Goal: Task Accomplishment & Management: Manage account settings

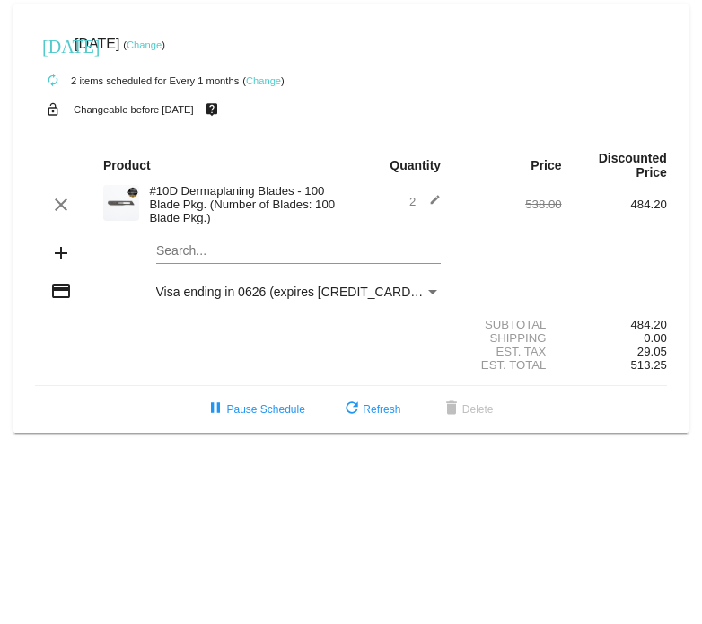
click at [175, 37] on div "[DATE] [DATE] ( Change )" at bounding box center [351, 44] width 632 height 36
click at [177, 51] on div "[DATE] [DATE] ( Change )" at bounding box center [351, 44] width 632 height 36
click at [162, 42] on link "Change" at bounding box center [144, 44] width 35 height 11
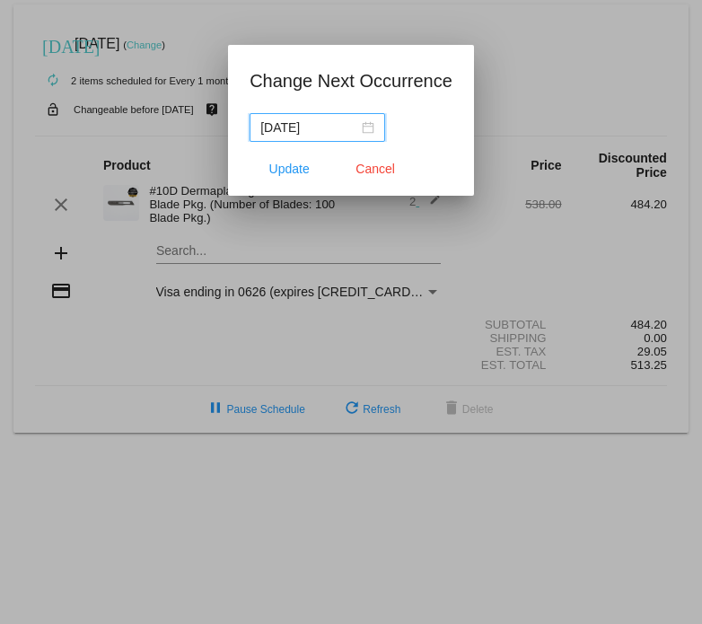
click at [374, 125] on nz-date-picker "[DATE]" at bounding box center [318, 127] width 136 height 29
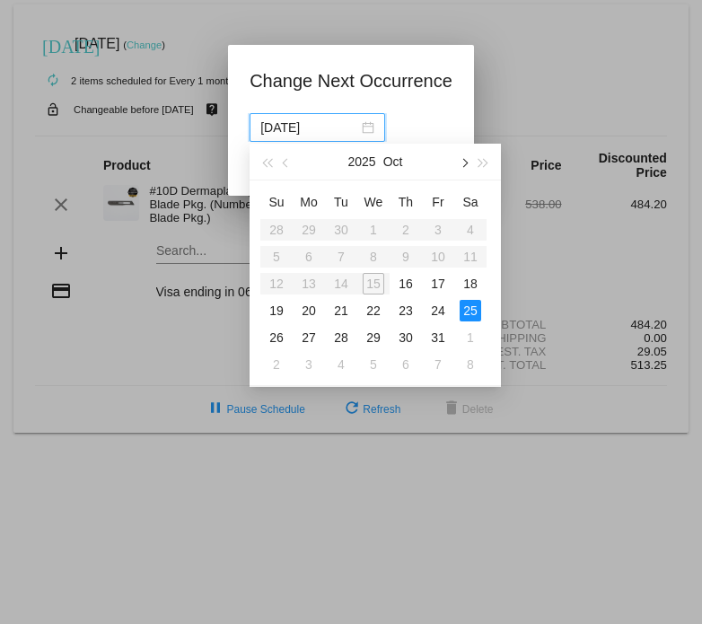
click at [464, 155] on button "button" at bounding box center [463, 162] width 20 height 36
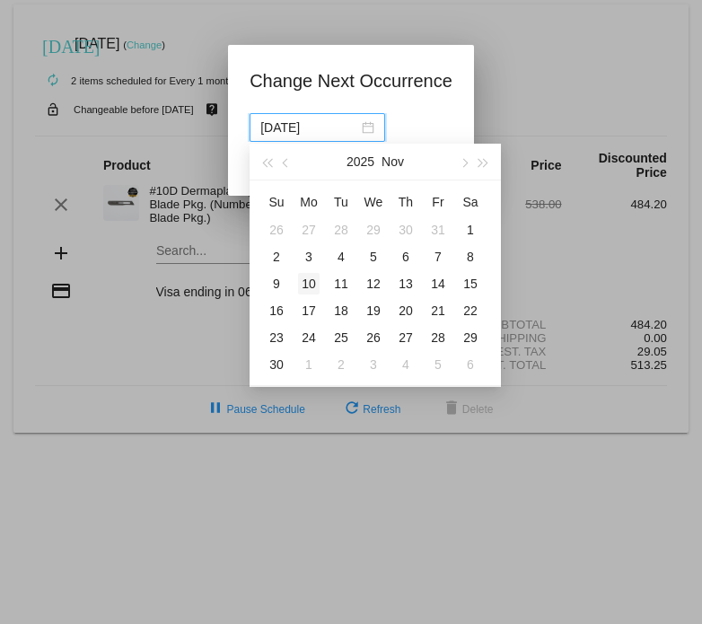
click at [314, 283] on div "10" at bounding box center [309, 284] width 22 height 22
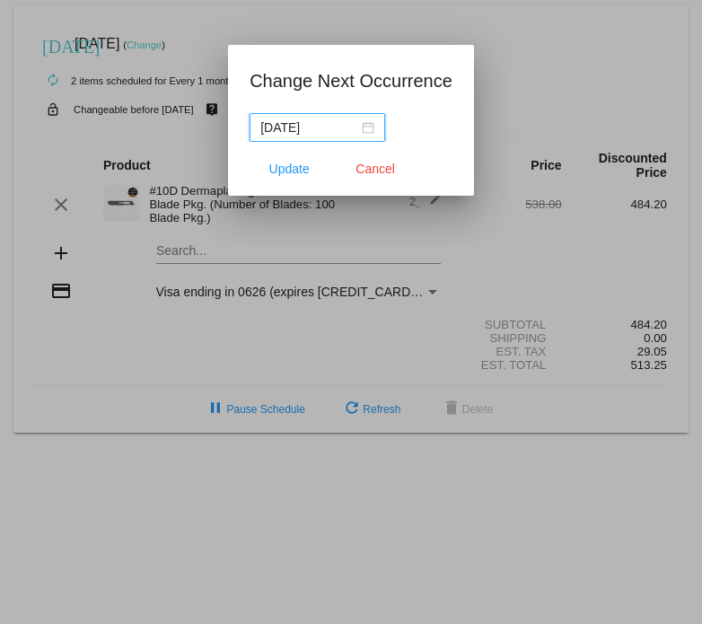
type input "[DATE]"
click at [274, 175] on button "Update" at bounding box center [289, 169] width 79 height 32
